Goal: Answer question/provide support

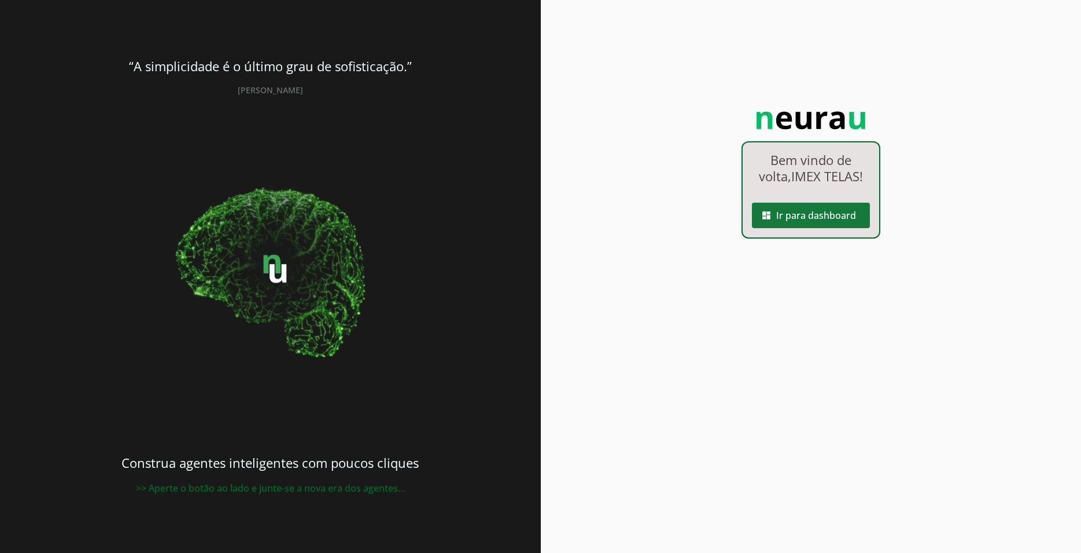
click at [827, 218] on span at bounding box center [811, 215] width 118 height 28
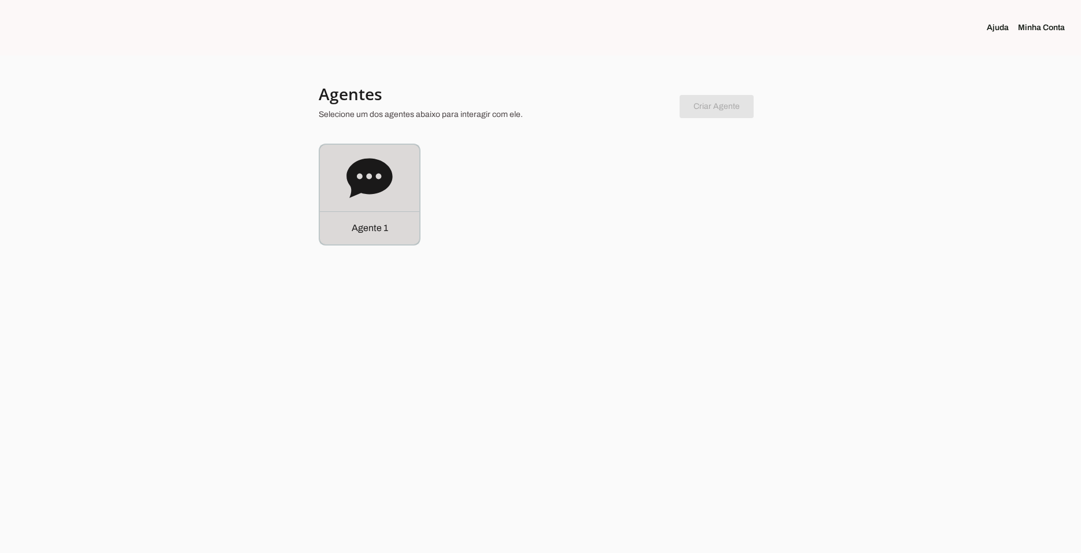
click at [369, 192] on icon at bounding box center [370, 177] width 46 height 39
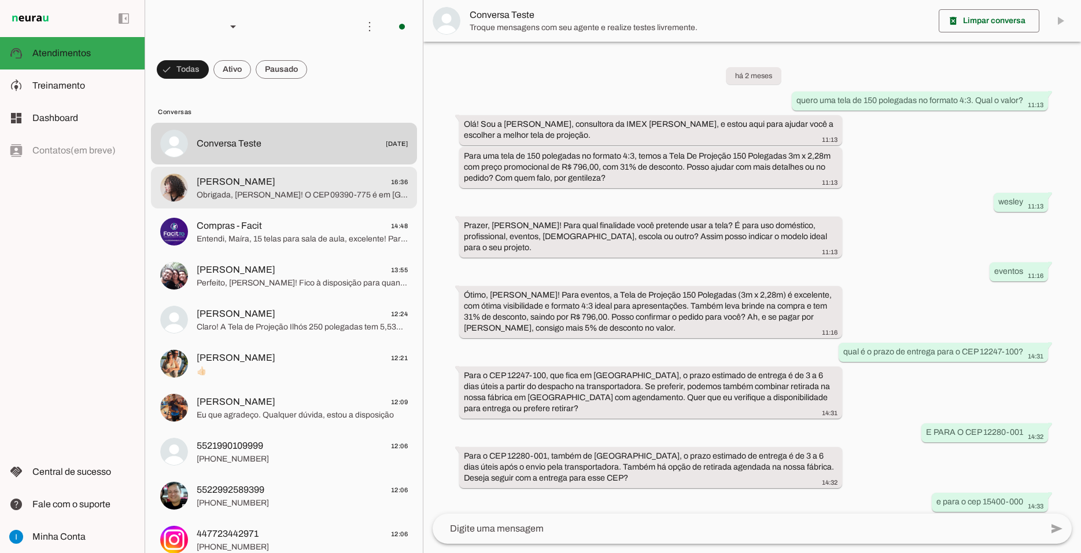
scroll to position [528, 0]
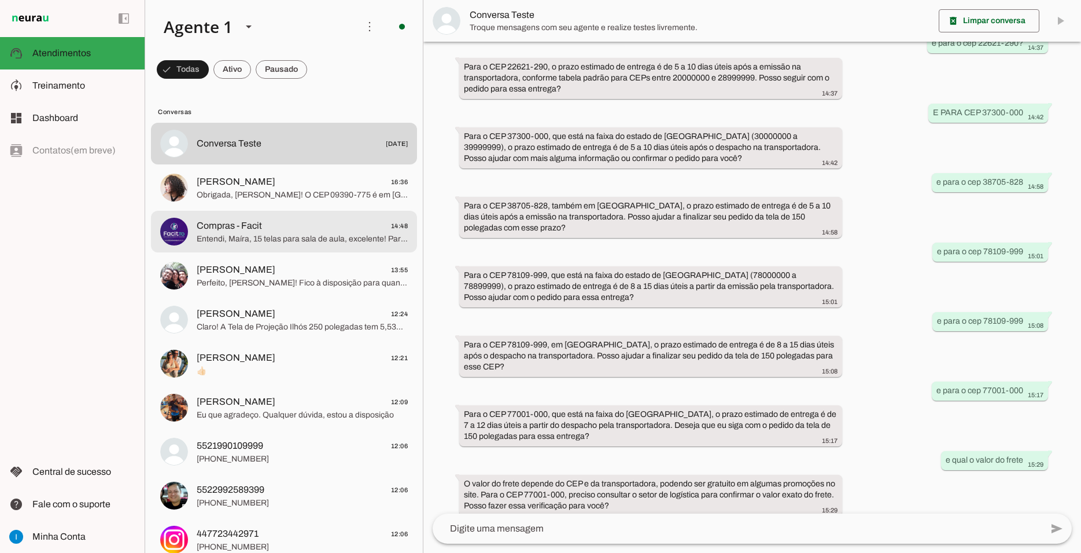
click at [321, 221] on span "Compras - Facit 14:48" at bounding box center [302, 226] width 211 height 14
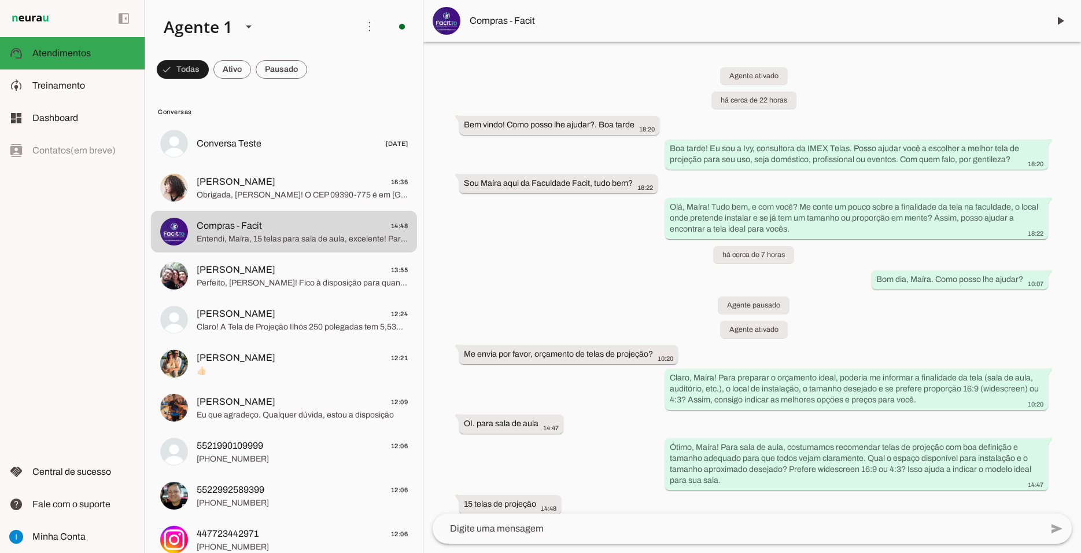
scroll to position [146, 0]
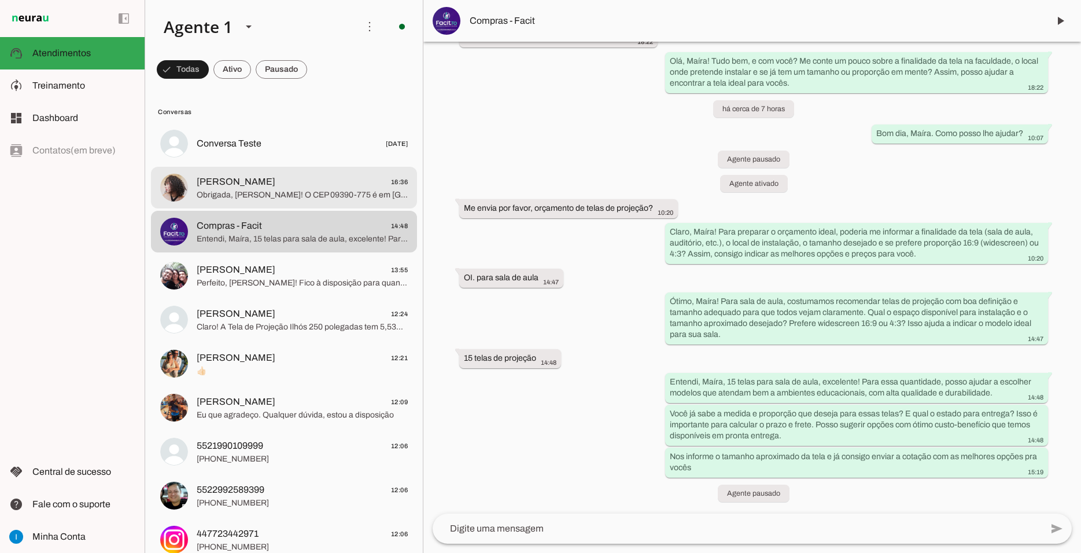
click at [275, 175] on span "Natália Maria 16:36" at bounding box center [302, 182] width 211 height 14
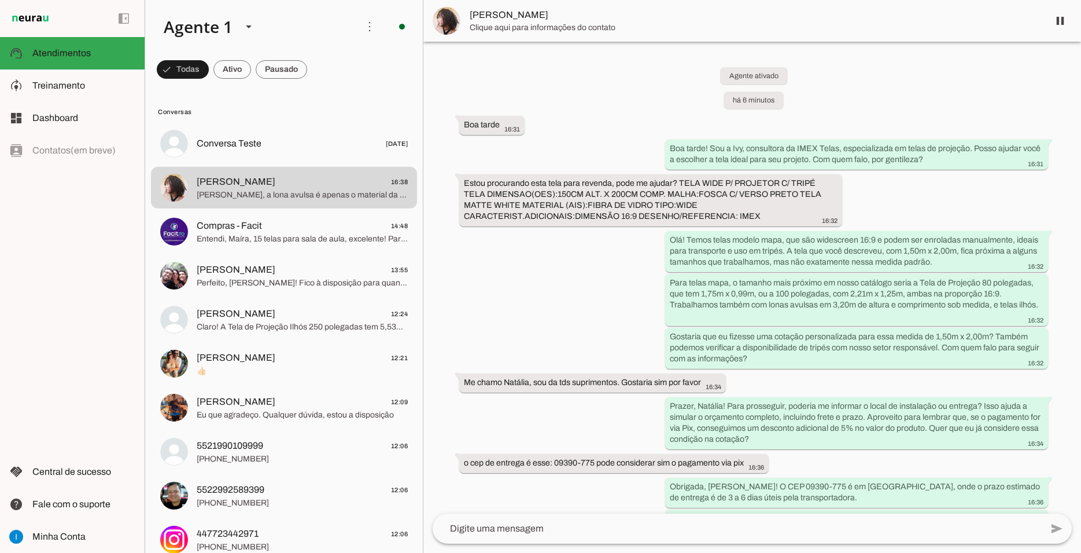
scroll to position [189, 0]
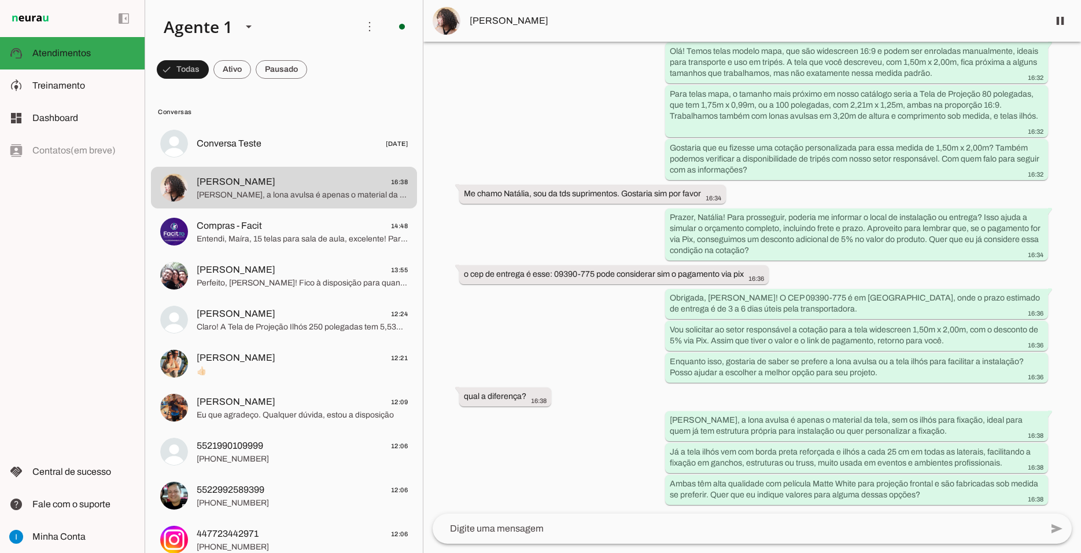
click at [532, 0] on md-item "[PERSON_NAME]" at bounding box center [753, 21] width 658 height 42
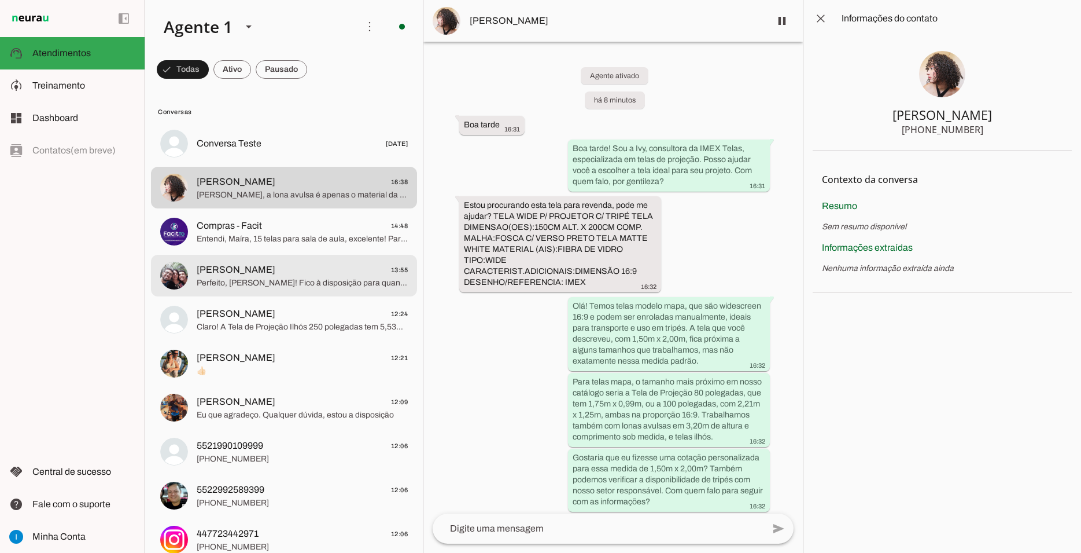
click at [259, 277] on span "Perfeito, [PERSON_NAME]! Fico à disposição para quando precisar. Tenha um ótimo…" at bounding box center [302, 283] width 211 height 12
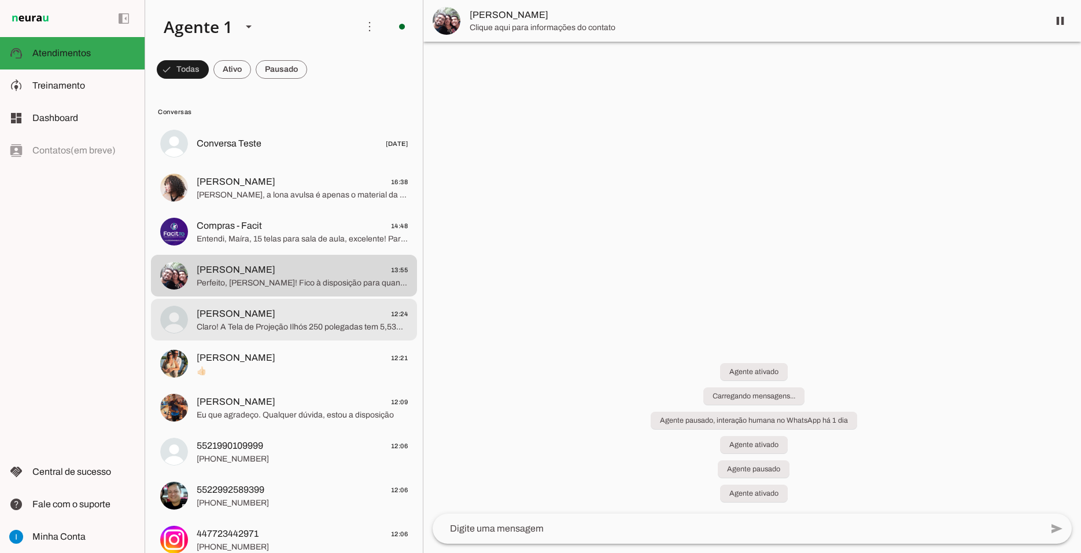
click at [262, 321] on span "Claro! A Tela de Projeção Ilhós 250 polegadas tem 5,53m de largura por 3,11m de…" at bounding box center [302, 327] width 211 height 12
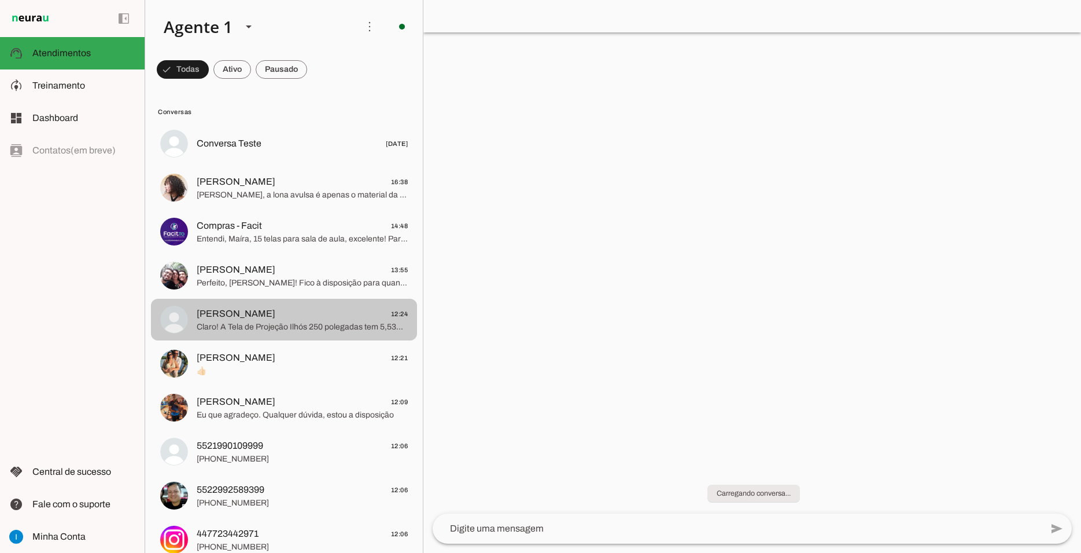
scroll to position [20, 0]
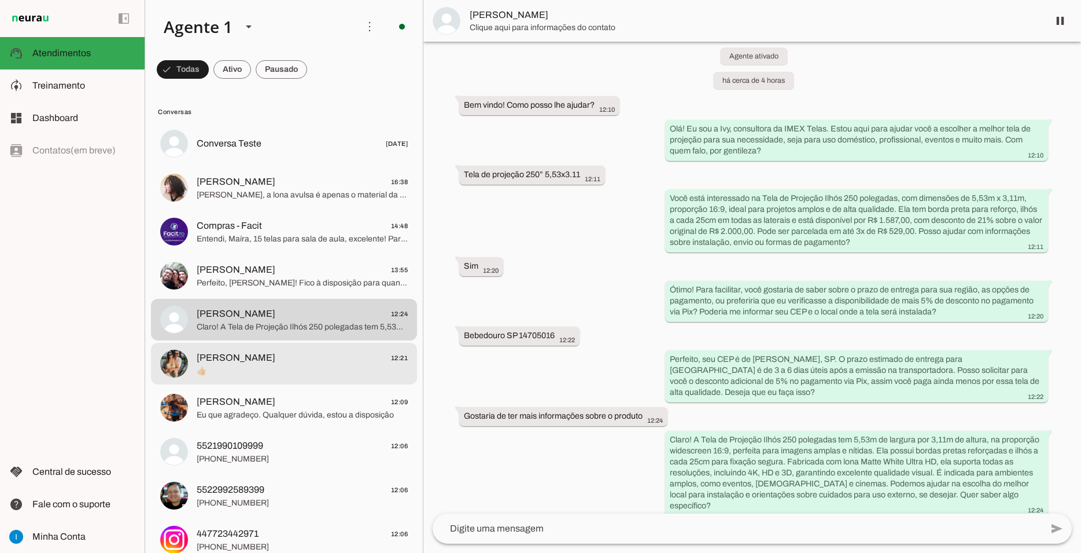
click at [297, 365] on span "👍🏻" at bounding box center [302, 371] width 211 height 12
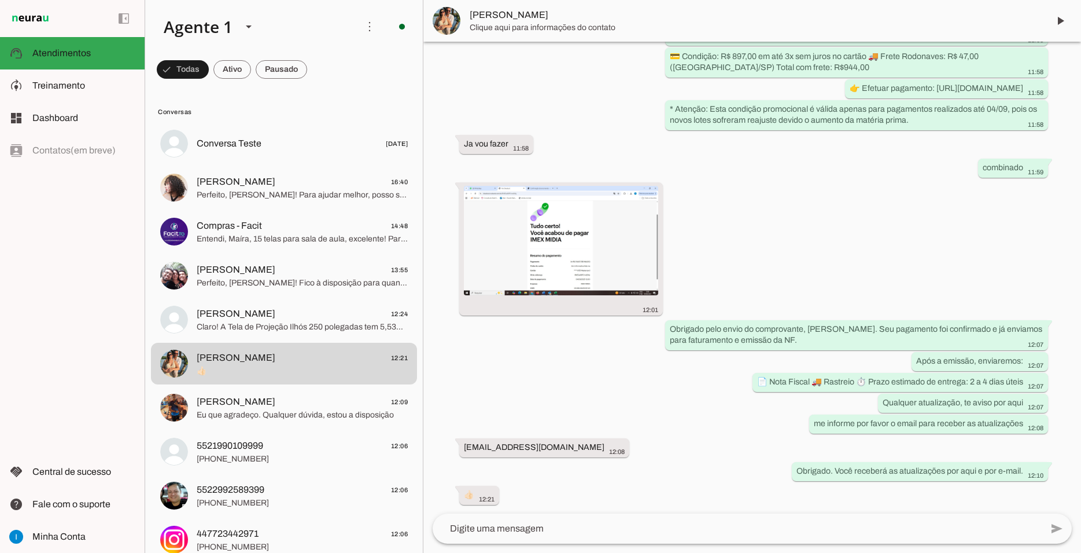
scroll to position [2730, 0]
click at [940, 218] on div "Agente ativado há cerca de 2 meses Bem vindo! Como posso lhe ajudar?. Boa tarde…" at bounding box center [753, 278] width 658 height 472
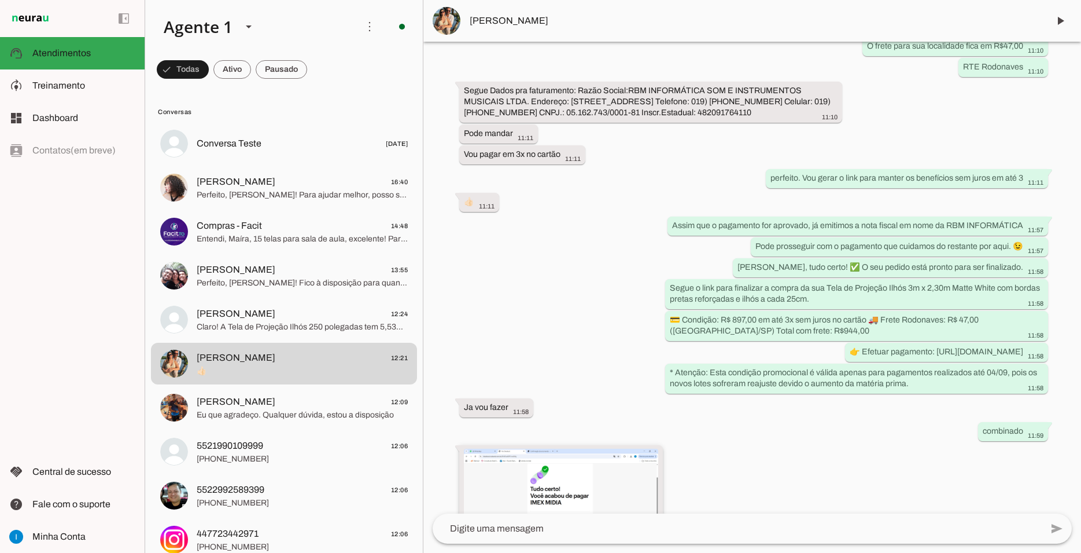
scroll to position [2313, 0]
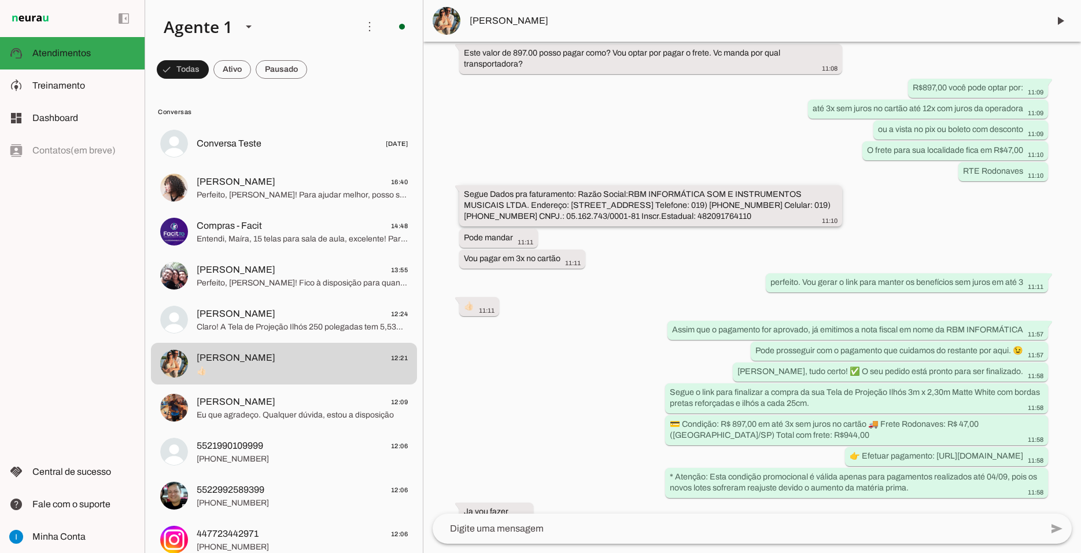
click at [0, 0] on slot "Segue Dados pra faturamento: Razão Social:RBM INFORMÁTICA SOM E INSTRUMENTOS MU…" at bounding box center [0, 0] width 0 height 0
drag, startPoint x: 489, startPoint y: 220, endPoint x: 677, endPoint y: 262, distance: 192.0
click at [677, 225] on div "Segue Dados pra faturamento: Razão Social:RBM INFORMÁTICA SOM E INSTRUMENTOS MU…" at bounding box center [651, 207] width 374 height 36
drag, startPoint x: 721, startPoint y: 472, endPoint x: 818, endPoint y: 485, distance: 98.0
click at [818, 443] on div "💳 Condição: R$ 897,00 em até 3x sem juros no cartão 🚚 Frete Rodonaves: R$ 47,00…" at bounding box center [857, 430] width 374 height 25
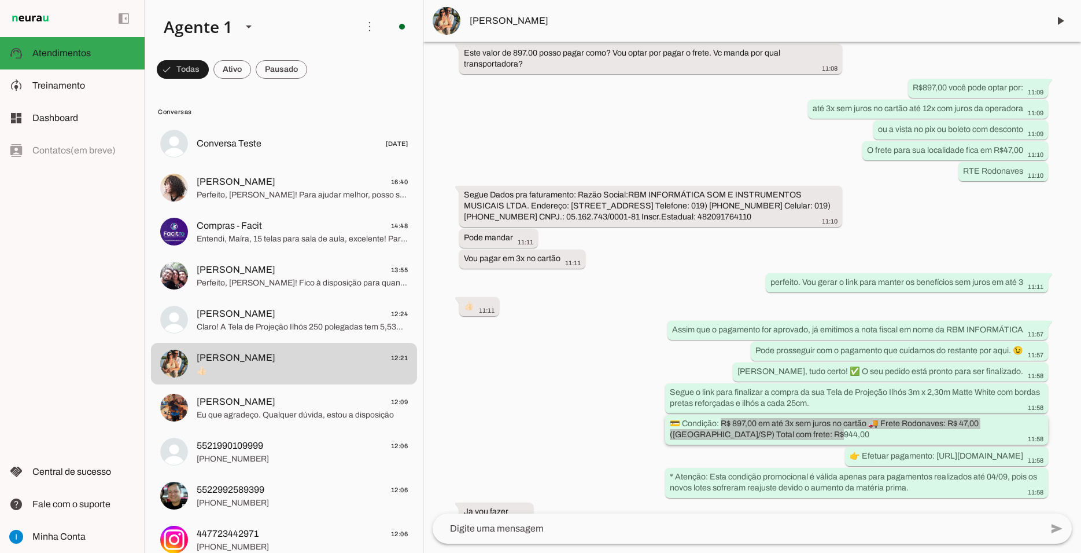
copy whatsapp-message-bubble "$ 897,00 em até 3x sem juros no cartão 🚚 Frete Rodonaves: R$ 47,00 (Nova Odessa…"
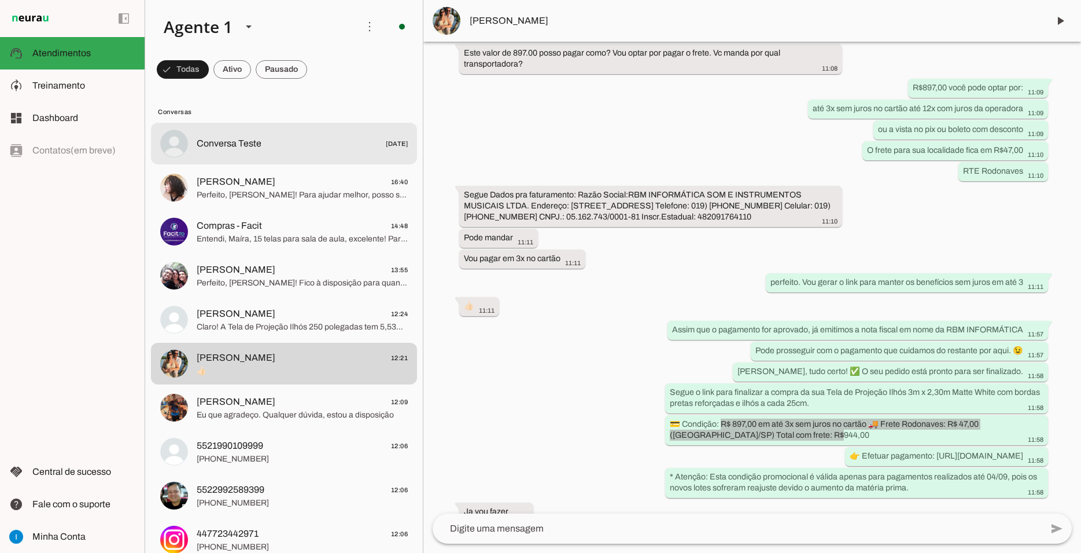
click at [285, 137] on span "Conversa Teste 13/09/2024" at bounding box center [302, 144] width 211 height 14
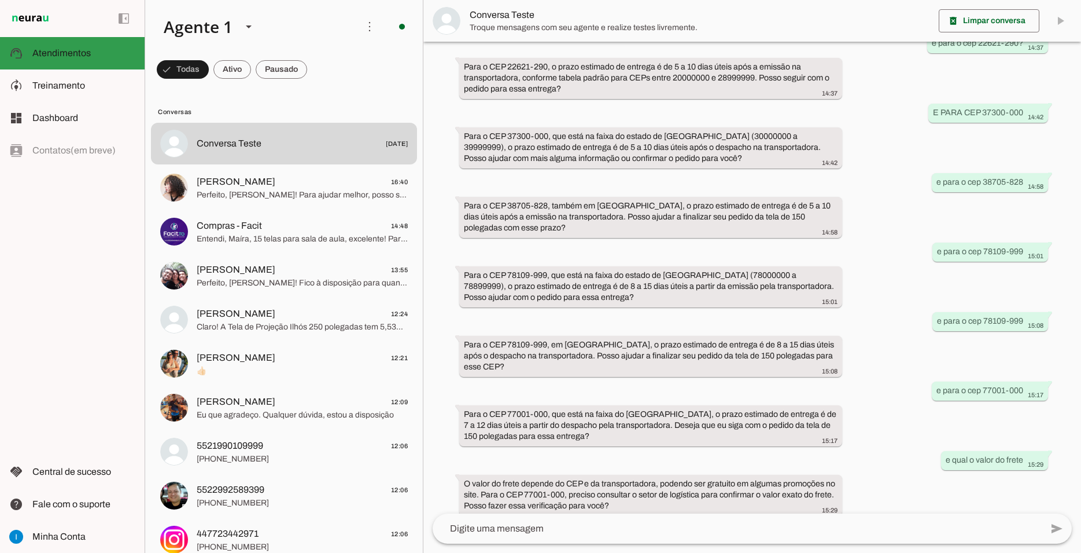
click at [50, 62] on md-item "support_agent Atendimentos Atendimentos" at bounding box center [72, 53] width 145 height 32
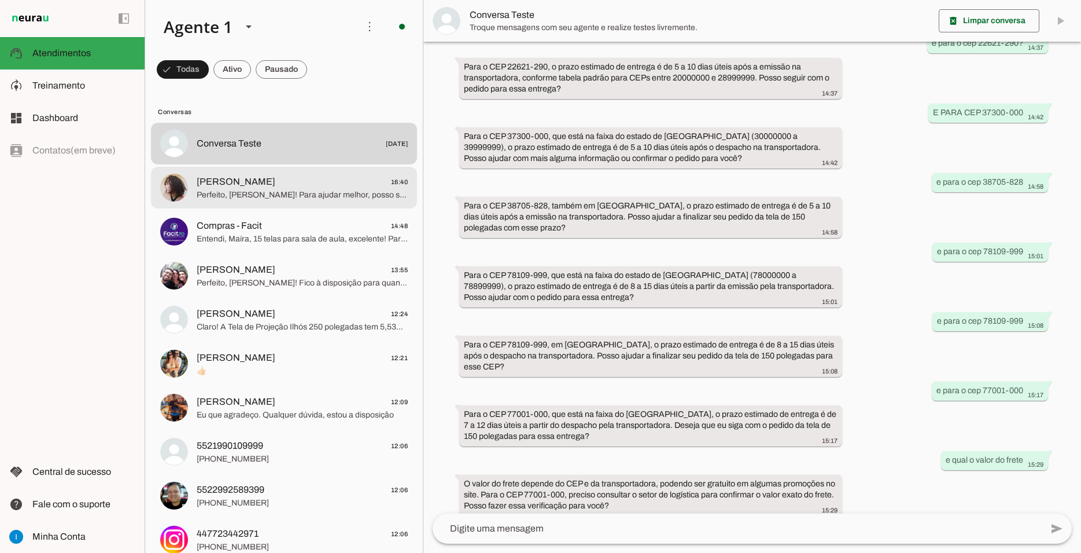
click at [241, 175] on span "[PERSON_NAME]" at bounding box center [236, 182] width 79 height 14
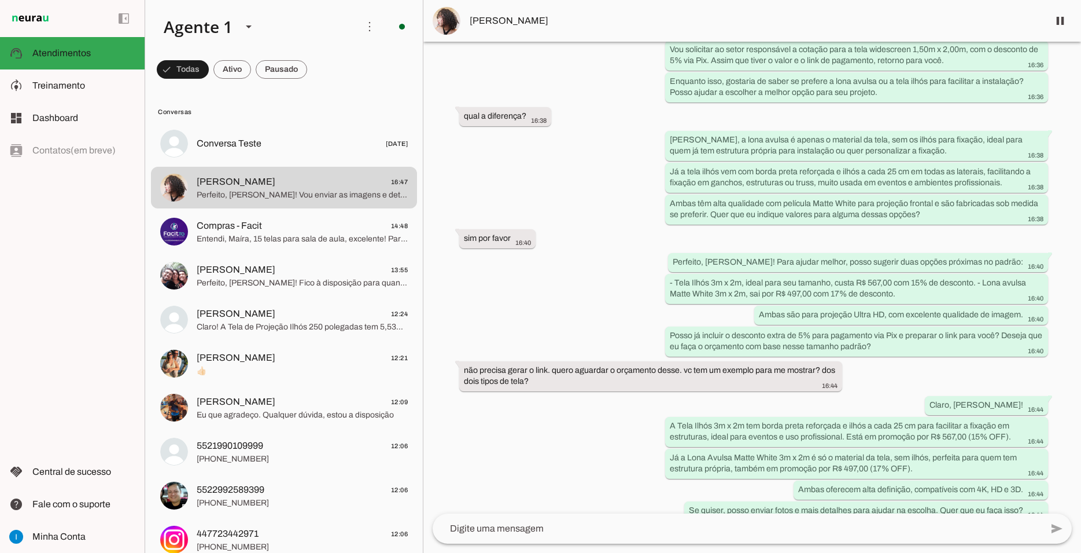
scroll to position [601, 0]
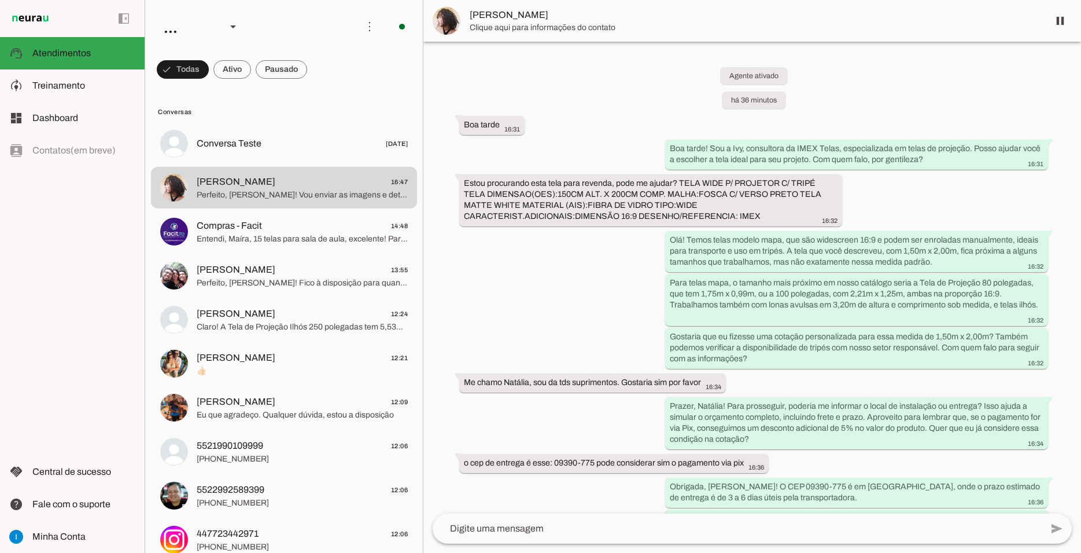
scroll to position [601, 0]
